Goal: Task Accomplishment & Management: Use online tool/utility

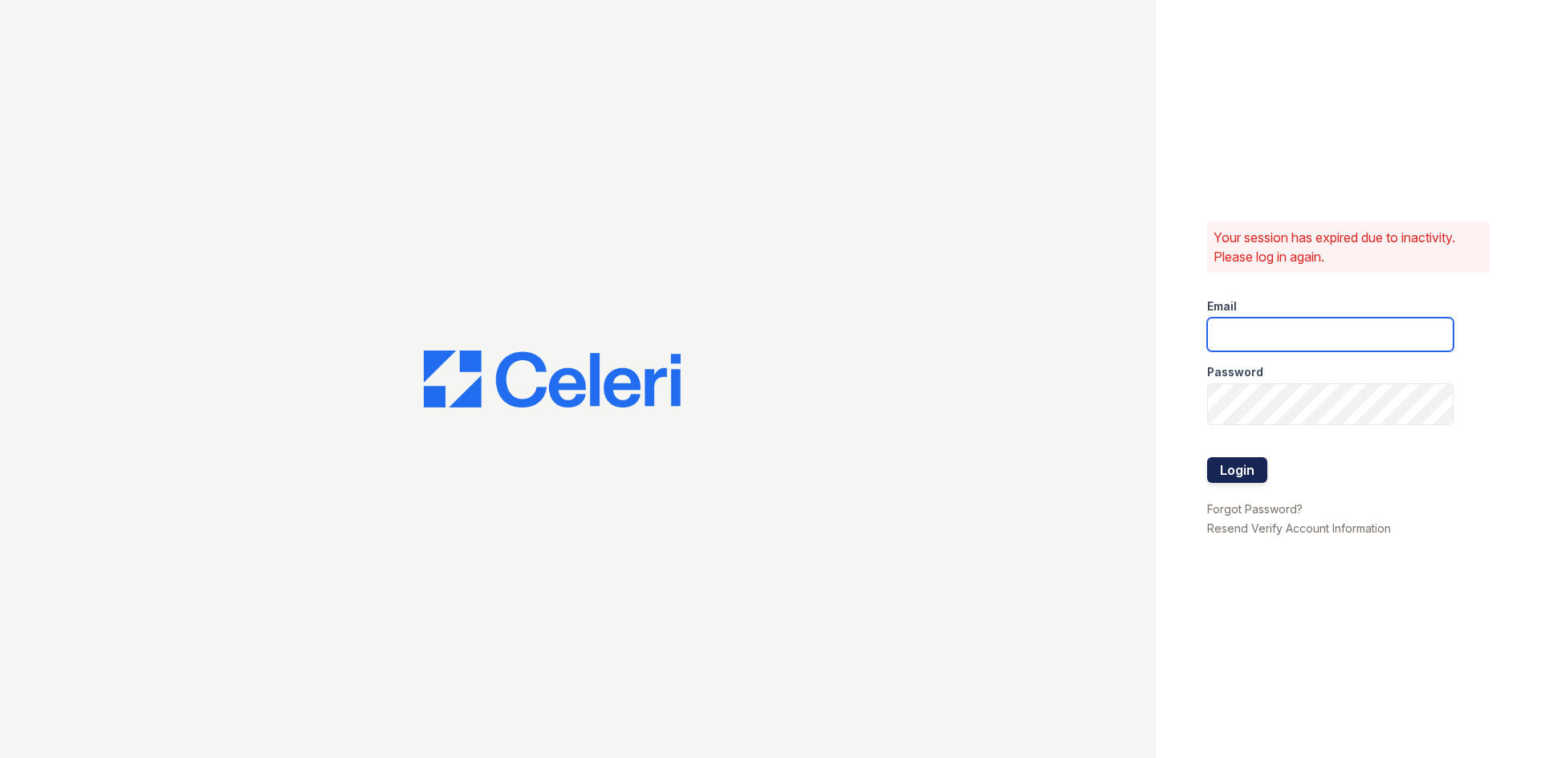
type input "[DOMAIN_NAME][EMAIL_ADDRESS][DOMAIN_NAME]"
click at [1267, 483] on button "Login" at bounding box center [1237, 470] width 60 height 26
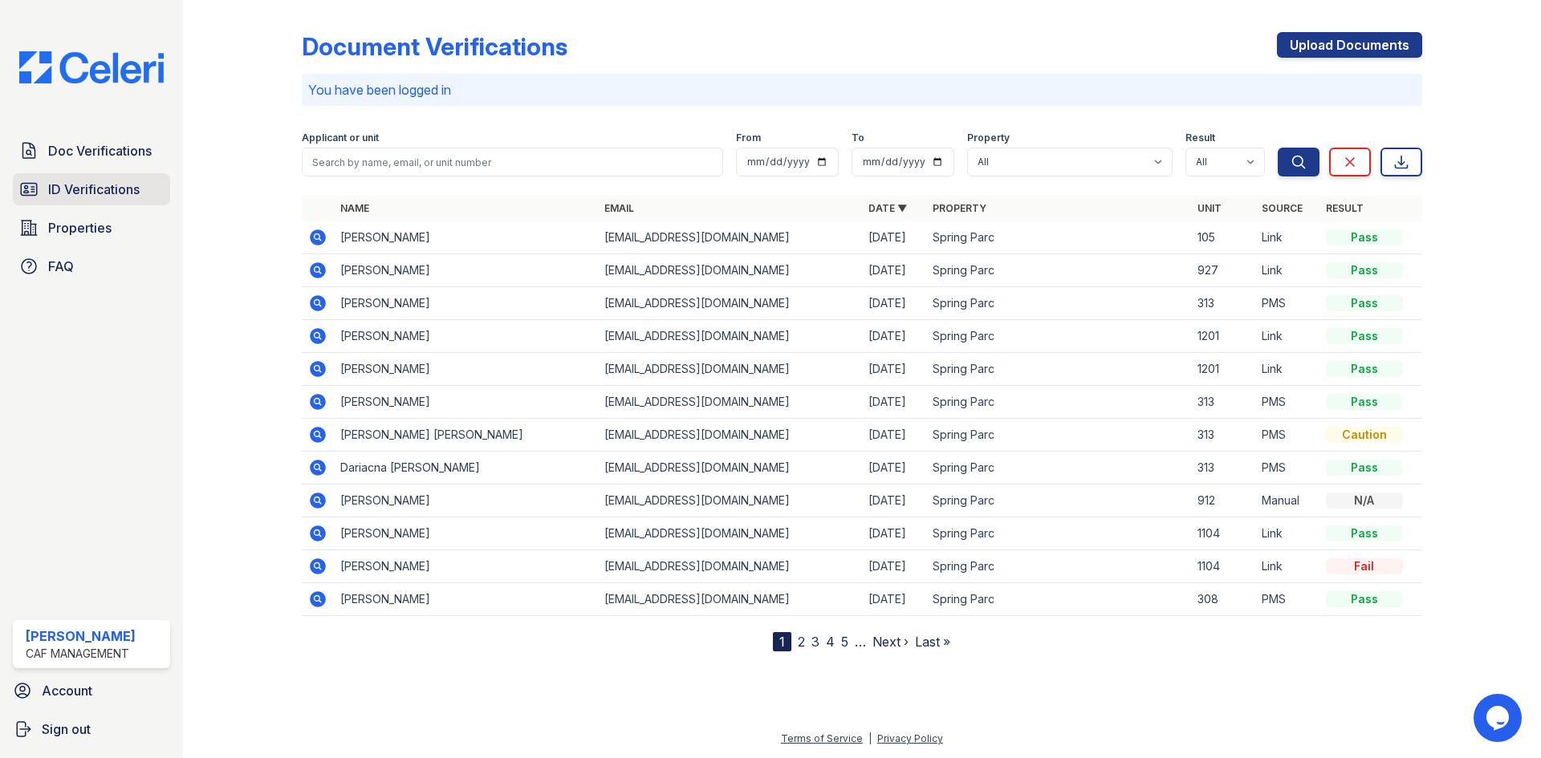
click at [123, 199] on span "ID Verifications" at bounding box center [93, 189] width 91 height 19
